Goal: Complete application form

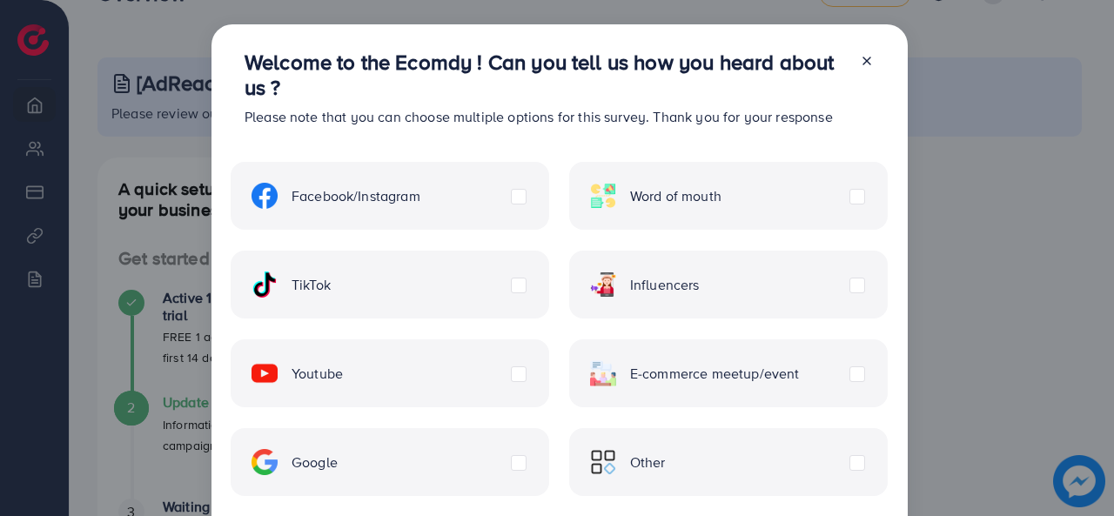
scroll to position [164, 0]
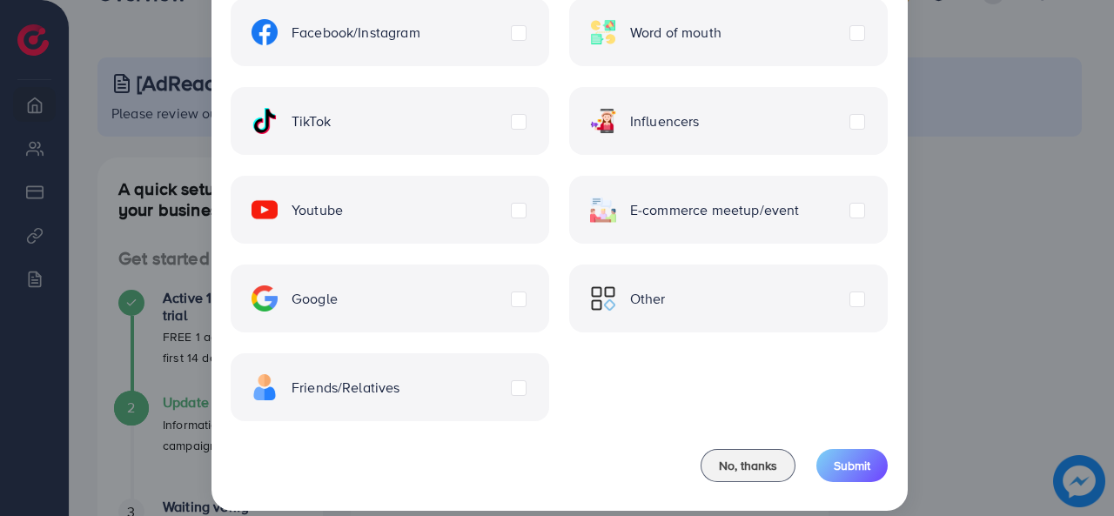
click at [666, 290] on label "Other" at bounding box center [628, 299] width 76 height 26
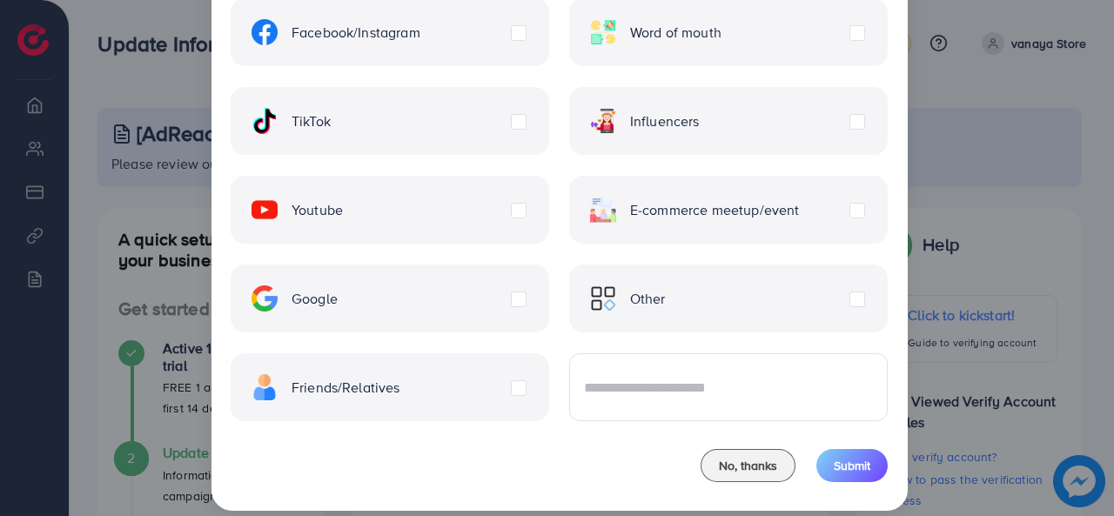
click at [700, 125] on label "Influencers" at bounding box center [645, 121] width 110 height 26
click at [666, 297] on label "Other" at bounding box center [628, 299] width 76 height 26
click at [853, 464] on span "Submit" at bounding box center [852, 465] width 37 height 17
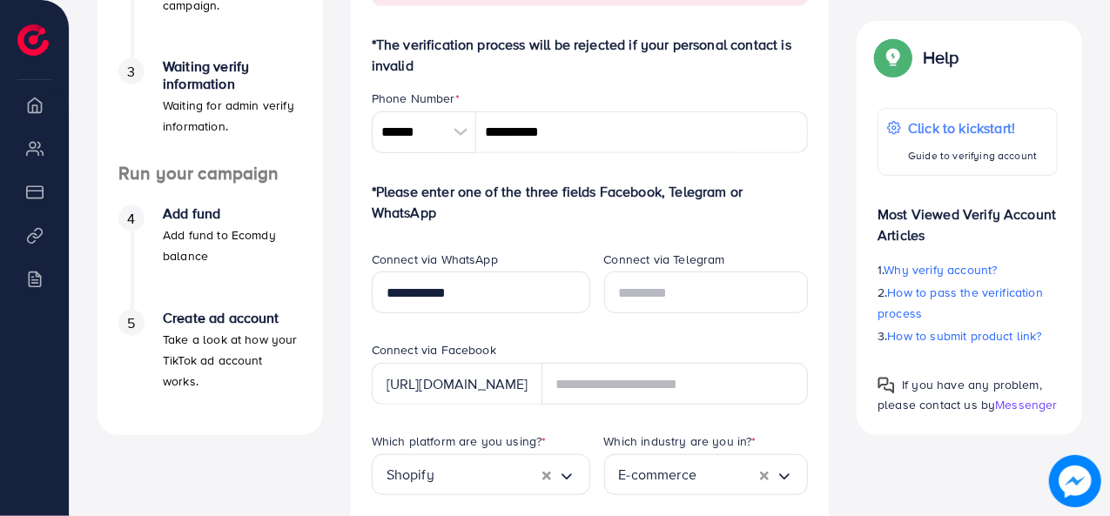
scroll to position [483, 0]
